Goal: Transaction & Acquisition: Purchase product/service

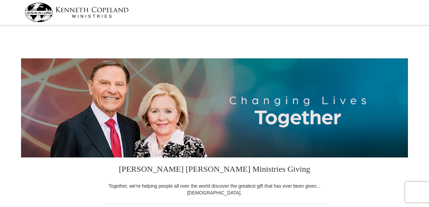
select select "AR"
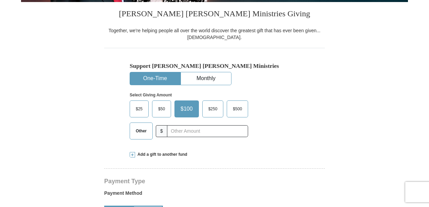
scroll to position [170, 0]
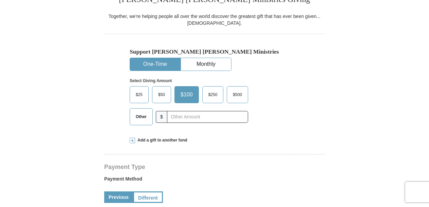
click at [137, 119] on span "Other" at bounding box center [141, 117] width 18 height 10
click at [0, 0] on input "Other" at bounding box center [0, 0] width 0 height 0
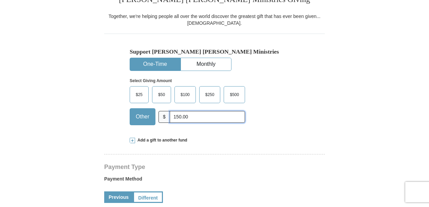
type input "150.00"
click at [267, 121] on div "$25 $50 $100 $250 $500 $" at bounding box center [200, 108] width 141 height 44
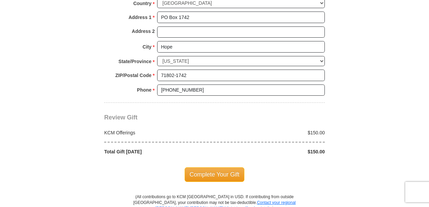
scroll to position [543, 0]
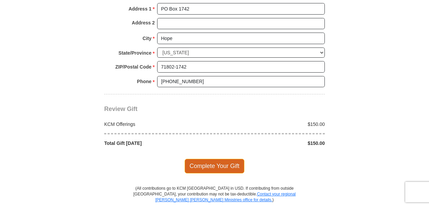
click at [239, 160] on span "Complete Your Gift" at bounding box center [214, 166] width 60 height 14
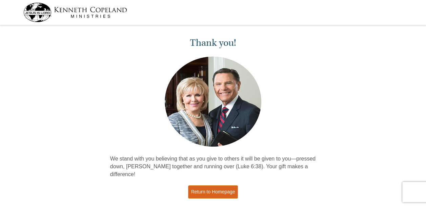
click at [213, 185] on link "Return to Homepage" at bounding box center [213, 191] width 50 height 13
